Goal: Transaction & Acquisition: Purchase product/service

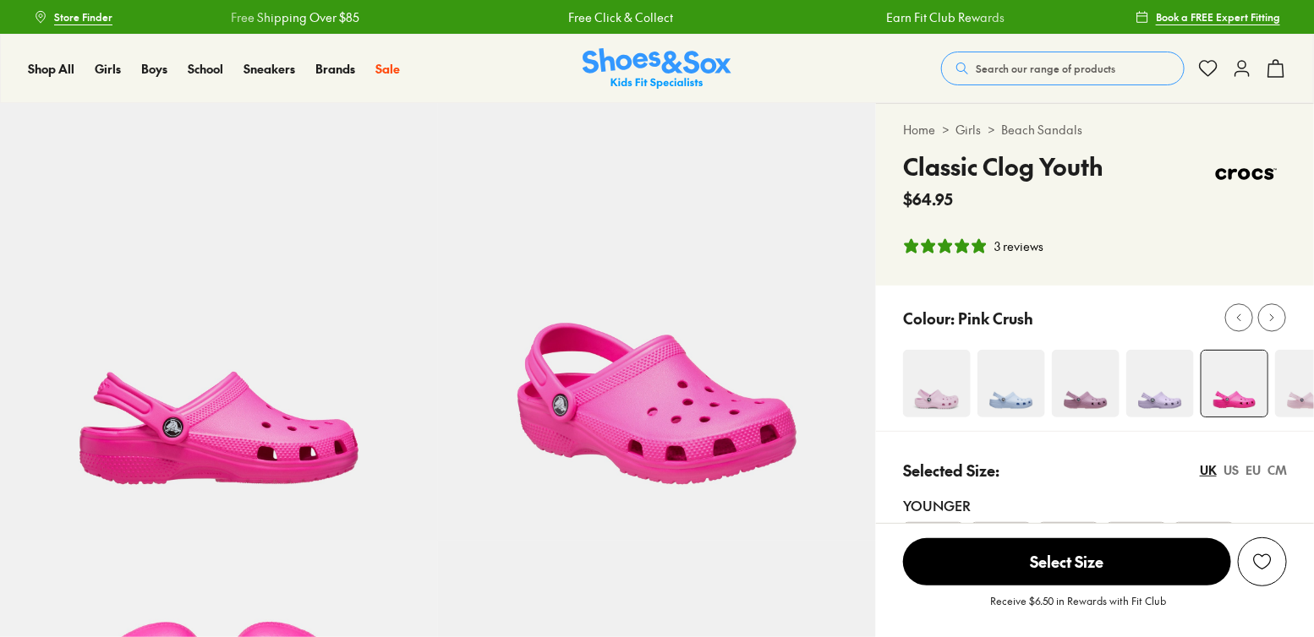
select select "*"
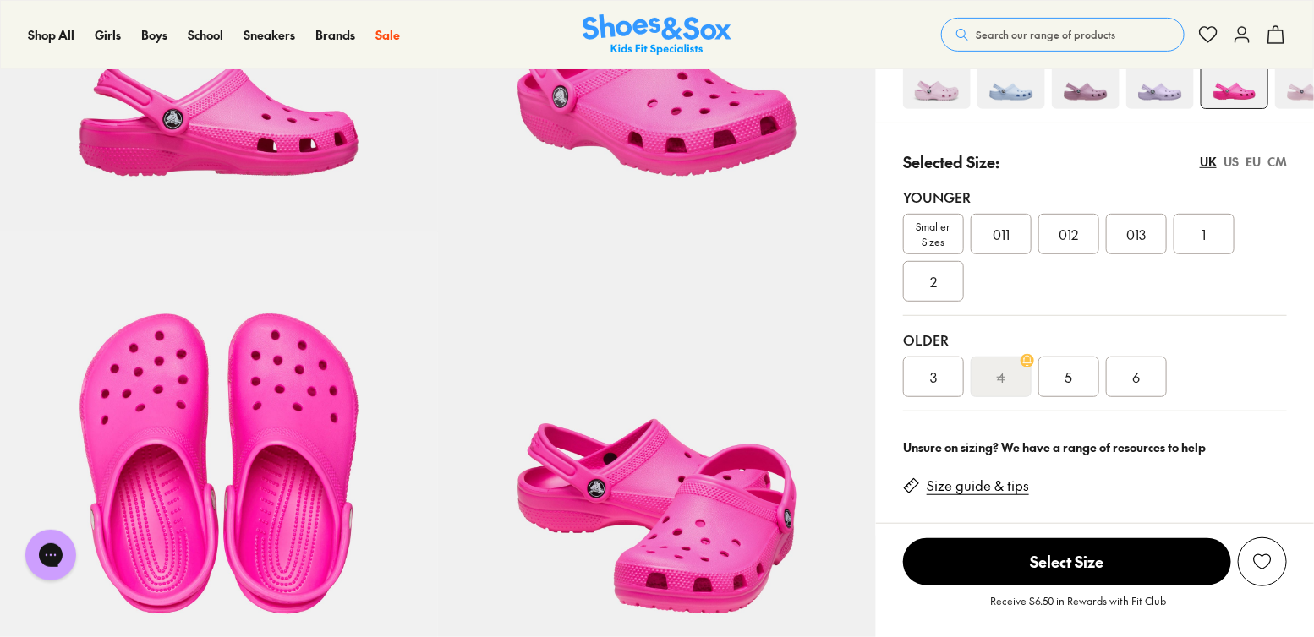
scroll to position [338, 0]
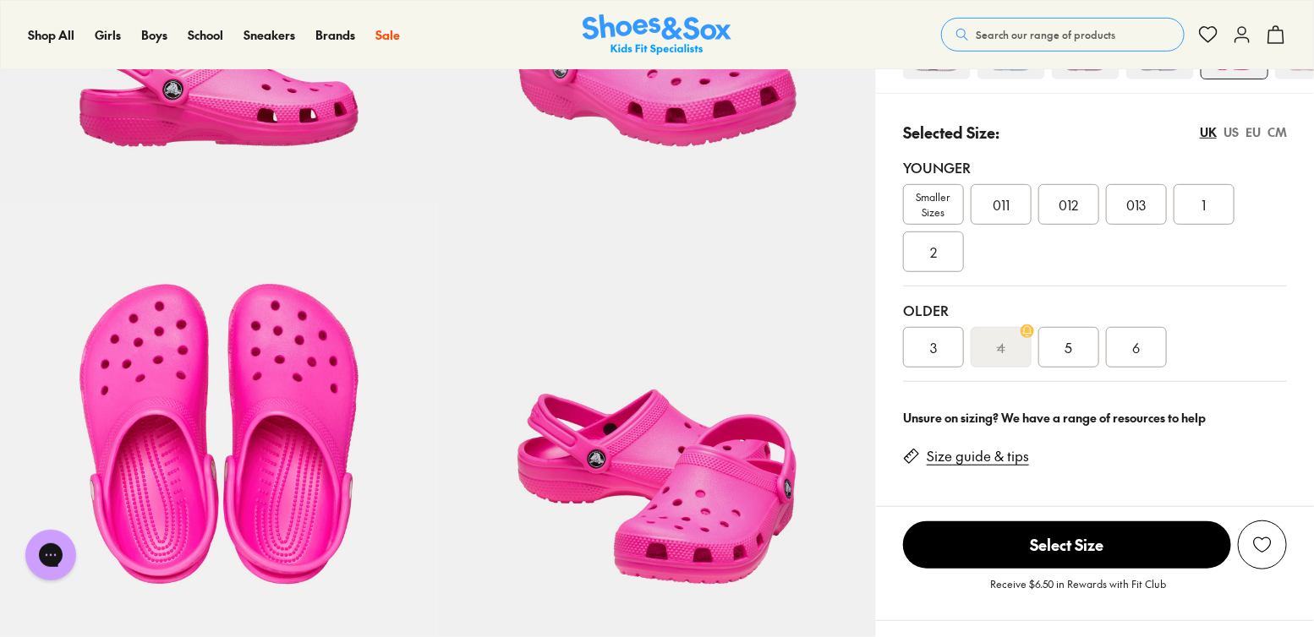
click at [1005, 199] on span "011" at bounding box center [1000, 204] width 17 height 20
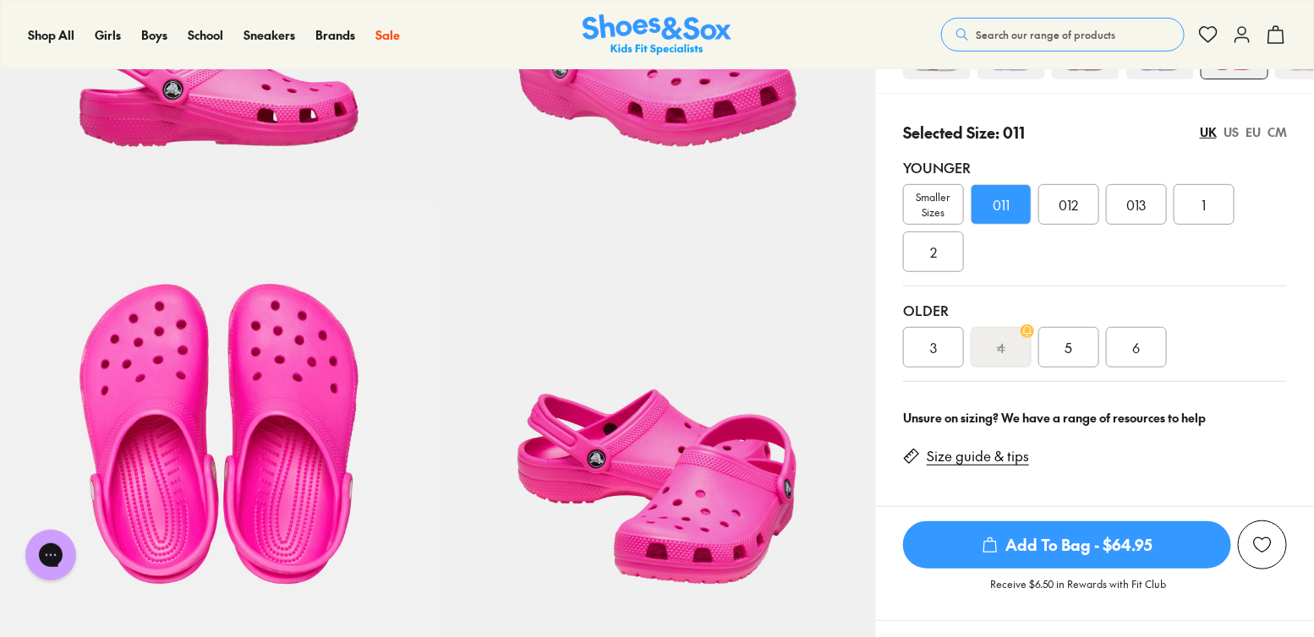
click at [1234, 128] on div "US" at bounding box center [1230, 132] width 15 height 18
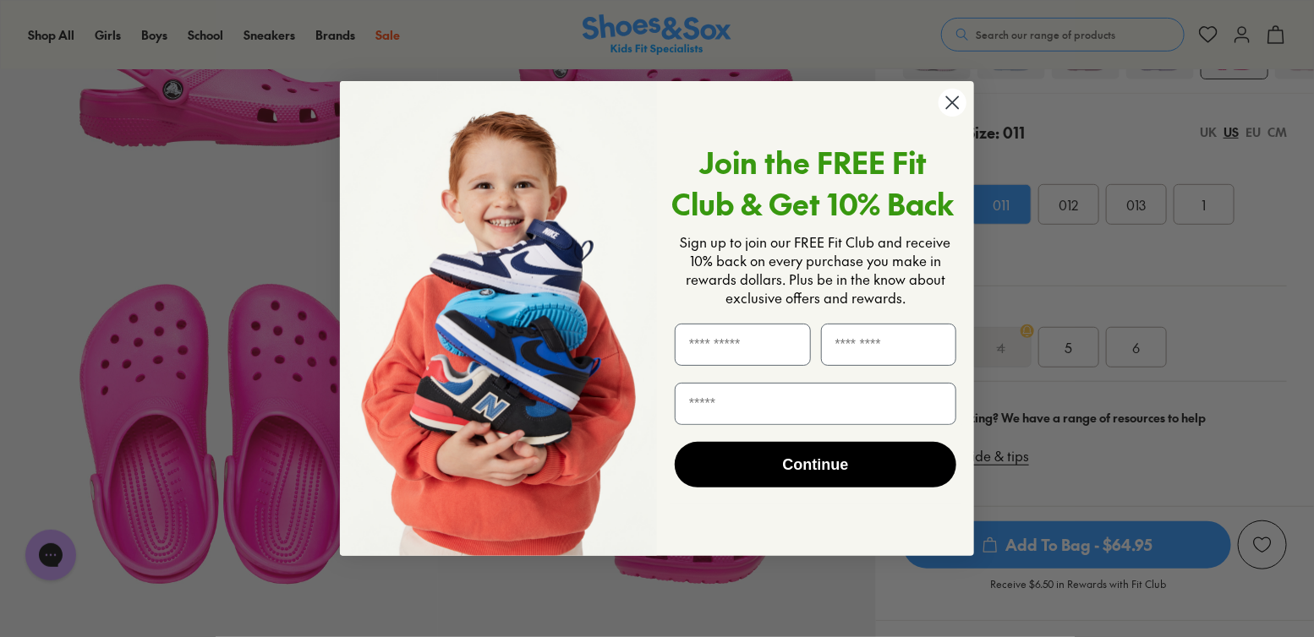
click at [954, 105] on icon "Close dialog" at bounding box center [953, 102] width 12 height 12
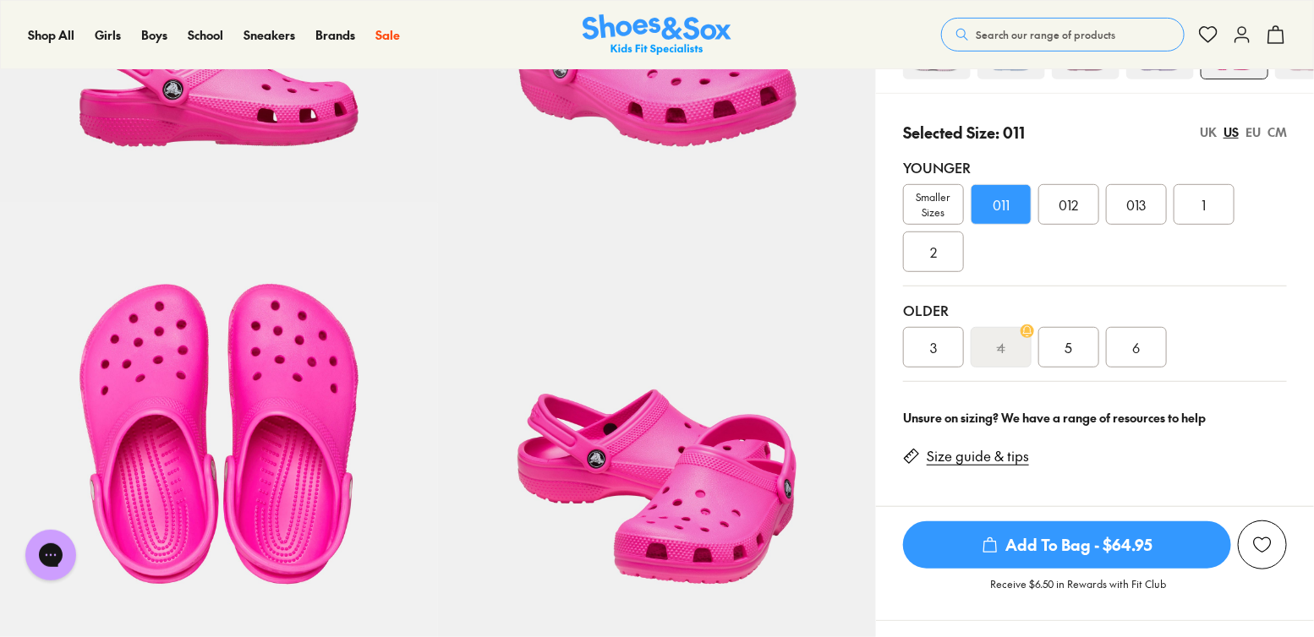
click at [1249, 130] on div "EU" at bounding box center [1252, 132] width 15 height 18
click at [1237, 130] on div "US" at bounding box center [1230, 132] width 15 height 18
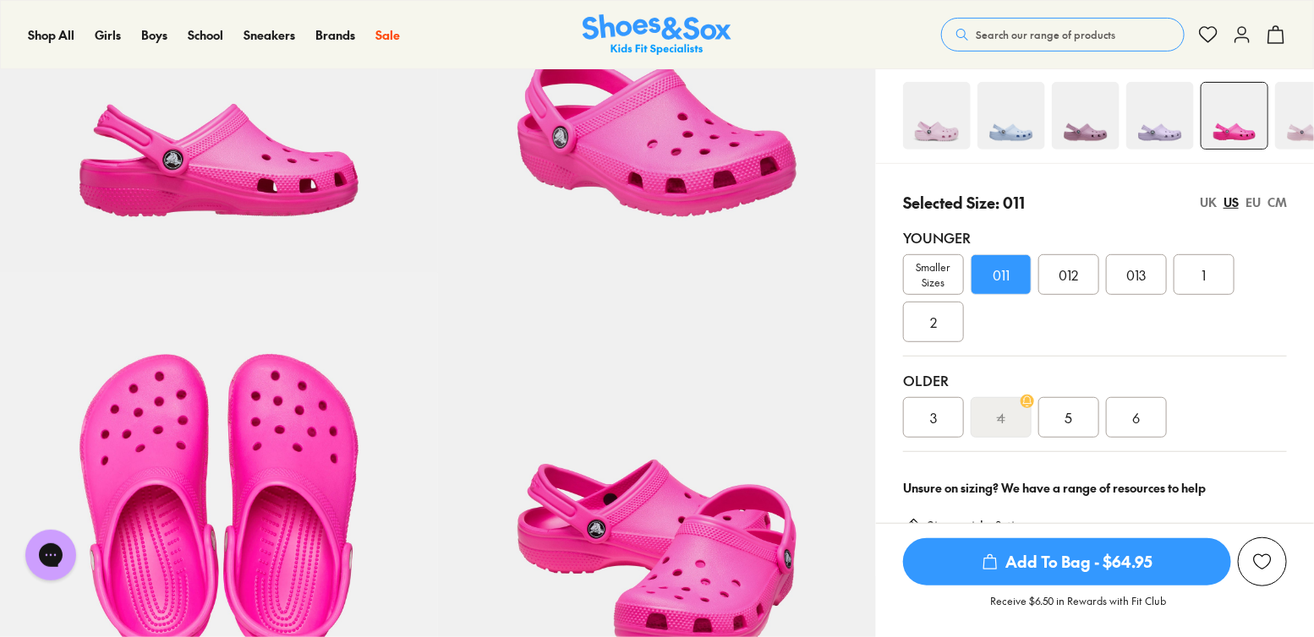
scroll to position [169, 0]
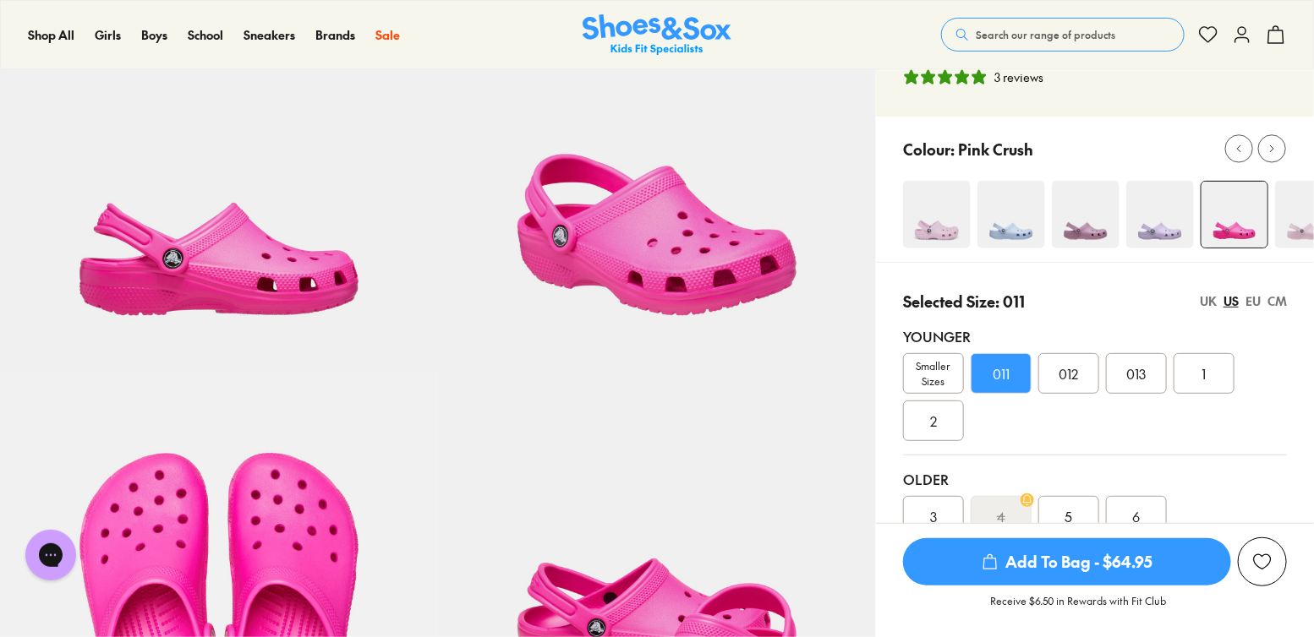
click at [986, 371] on div "011" at bounding box center [1000, 373] width 61 height 41
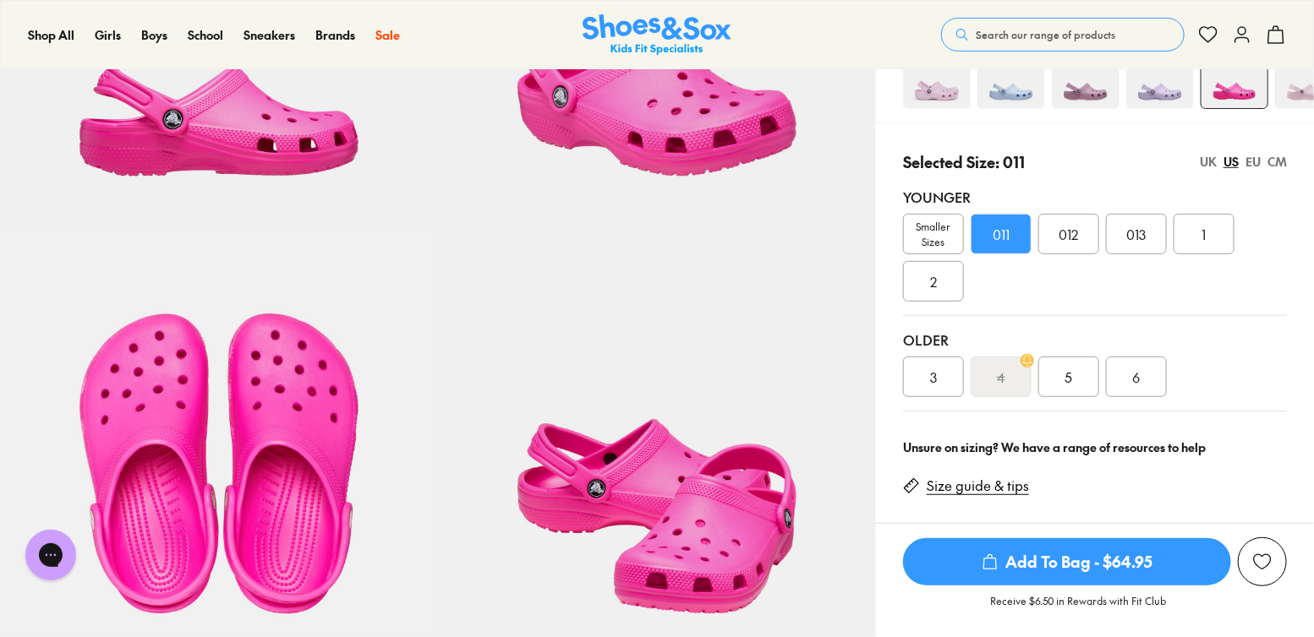
scroll to position [338, 0]
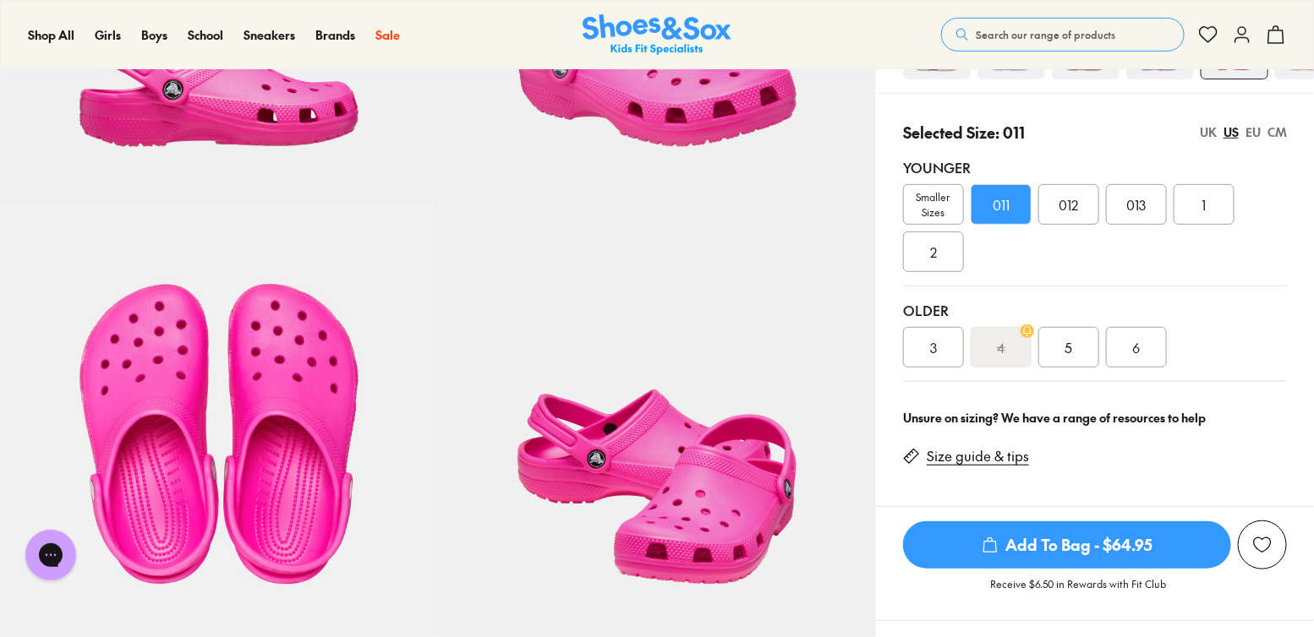
click at [1042, 533] on span "Add To Bag - $64.95" at bounding box center [1067, 545] width 328 height 47
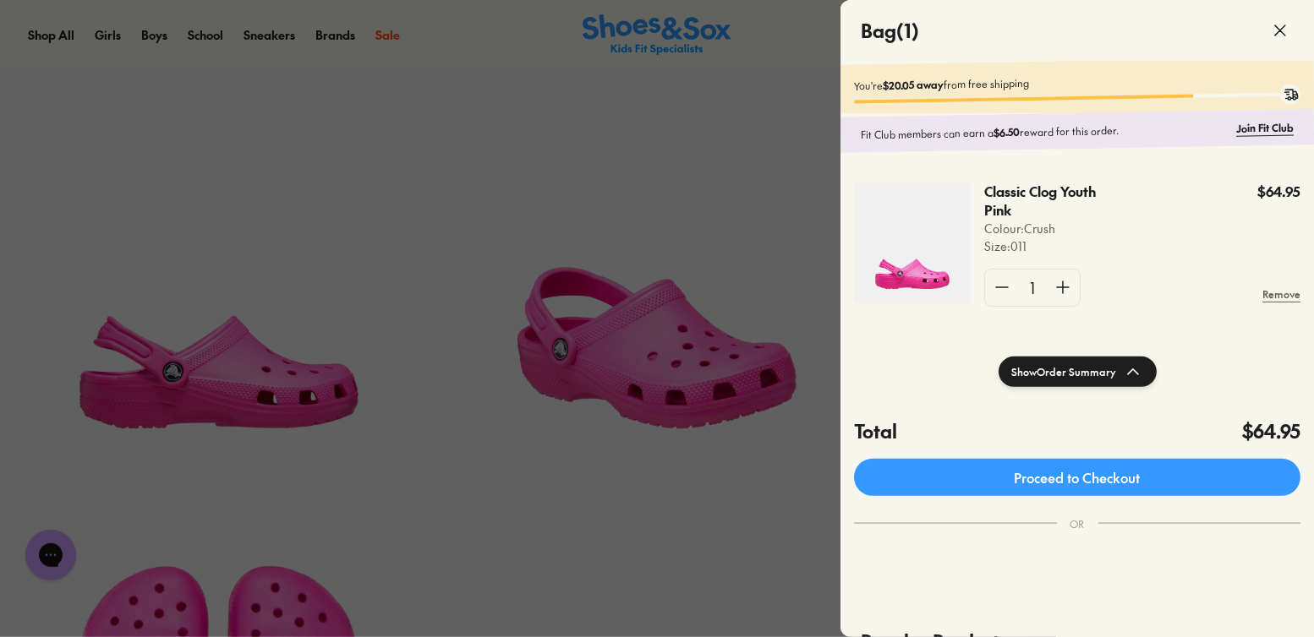
scroll to position [0, 0]
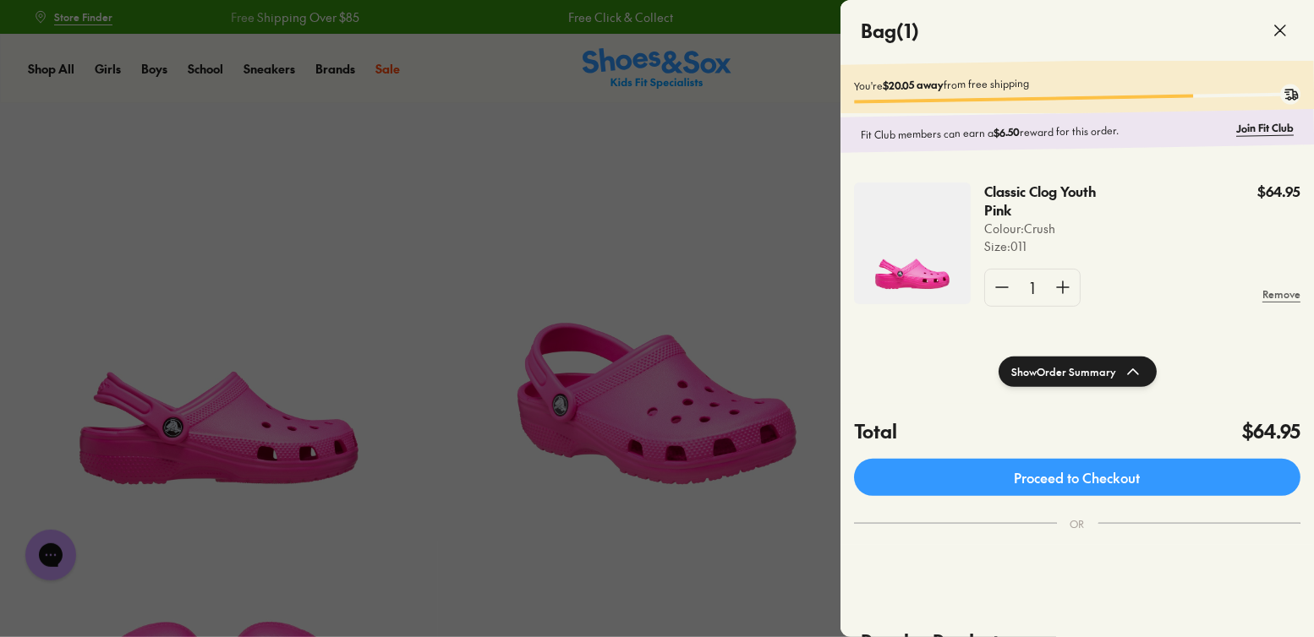
click at [1279, 25] on icon at bounding box center [1280, 30] width 20 height 20
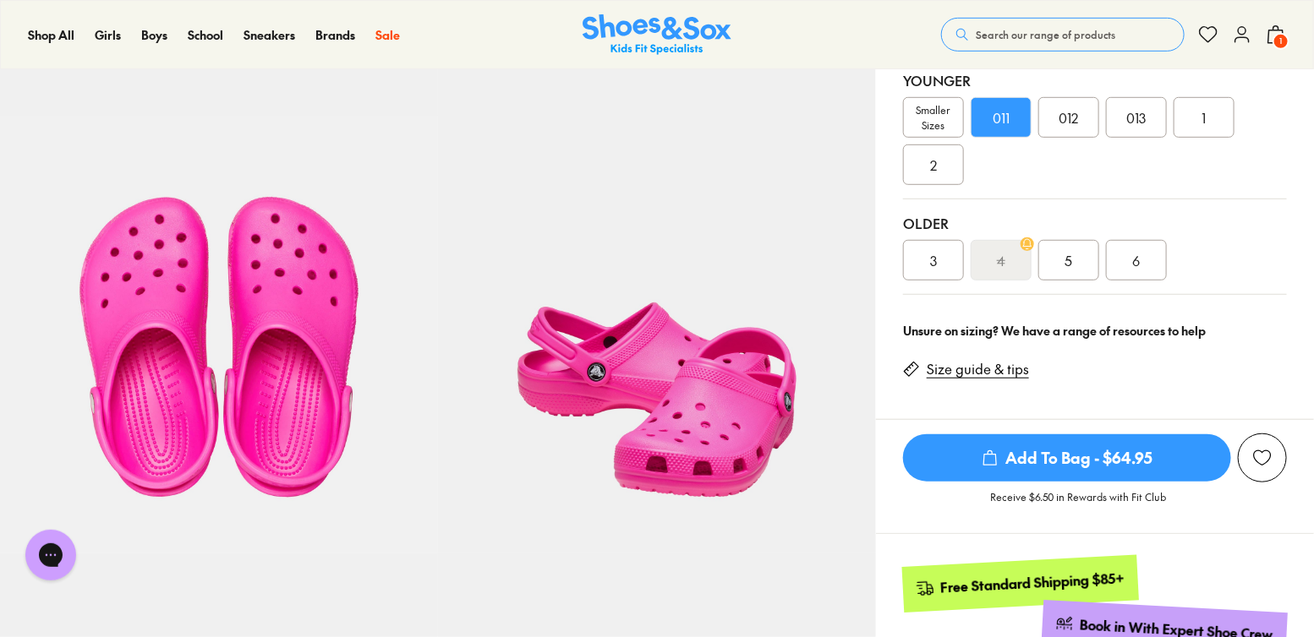
scroll to position [423, 0]
